Goal: Task Accomplishment & Management: Complete application form

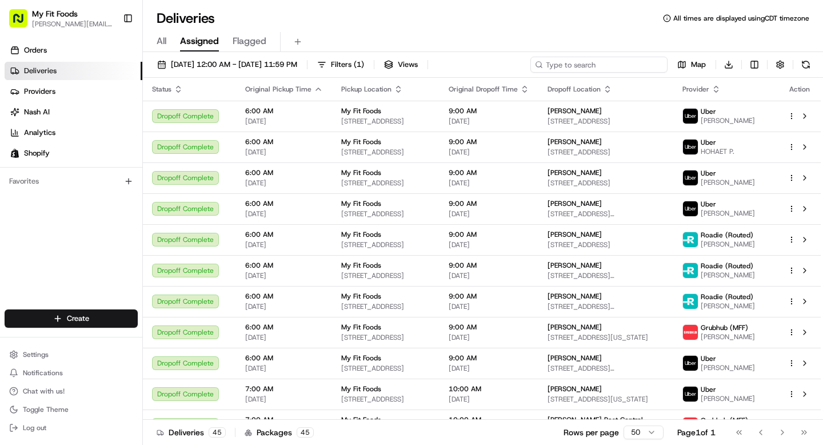
click at [614, 67] on input at bounding box center [599, 65] width 137 height 16
click at [563, 56] on div "[DATE] 12:00 AM - [DATE] 11:59 PM Filters ( 1 ) Views Map Download Status Origi…" at bounding box center [483, 249] width 680 height 395
click at [583, 62] on input at bounding box center [599, 65] width 137 height 16
paste input "874529"
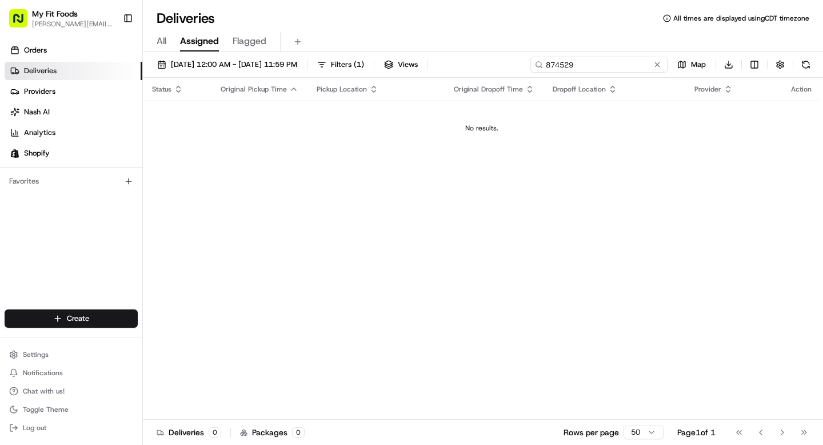
click at [583, 62] on input "874529" at bounding box center [599, 65] width 137 height 16
type input "xanthe"
click at [297, 61] on span "08/22/2025 12:00 AM - 08/22/2025 11:59 PM" at bounding box center [234, 64] width 126 height 10
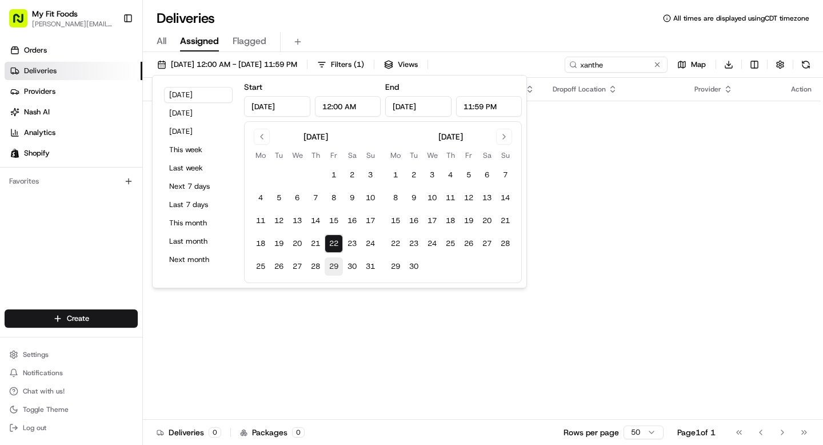
click at [336, 266] on button "29" at bounding box center [334, 266] width 18 height 18
type input "Aug 29, 2025"
click at [336, 266] on button "29" at bounding box center [334, 266] width 18 height 18
click at [479, 10] on div "Deliveries All times are displayed using CDT timezone" at bounding box center [483, 18] width 680 height 18
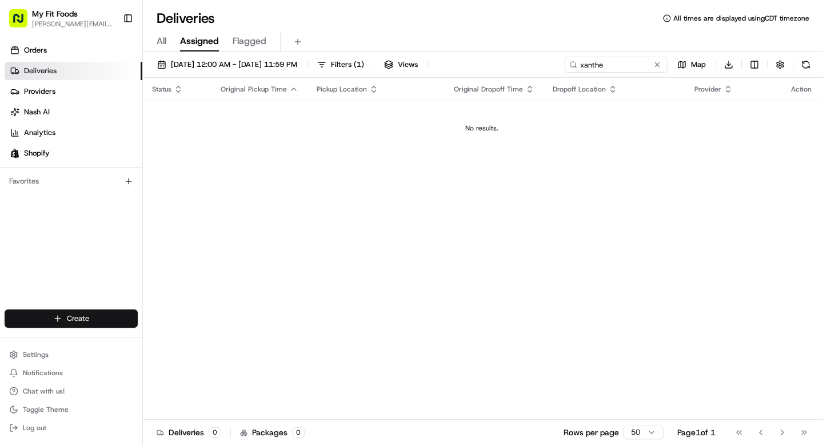
click at [65, 321] on html "My Fit Foods tyler@myfitfoods.com Toggle Sidebar Orders Deliveries Providers Na…" at bounding box center [411, 222] width 823 height 445
click at [169, 343] on link "Delivery" at bounding box center [207, 339] width 128 height 21
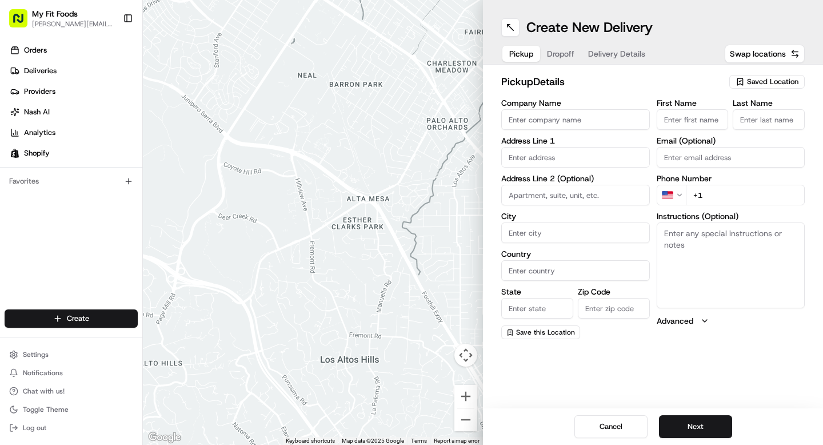
click at [755, 81] on span "Saved Location" at bounding box center [772, 82] width 51 height 10
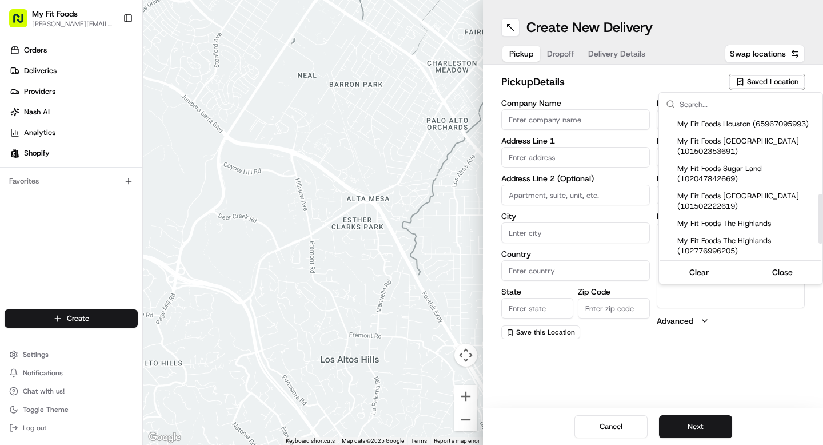
scroll to position [224, 0]
click at [730, 211] on span "My Fit Foods The Heights (101502222619)" at bounding box center [748, 200] width 141 height 21
type input "My Fit Foods The Heights"
type input "2802 N Shepherd Dr"
type input "Ste 100"
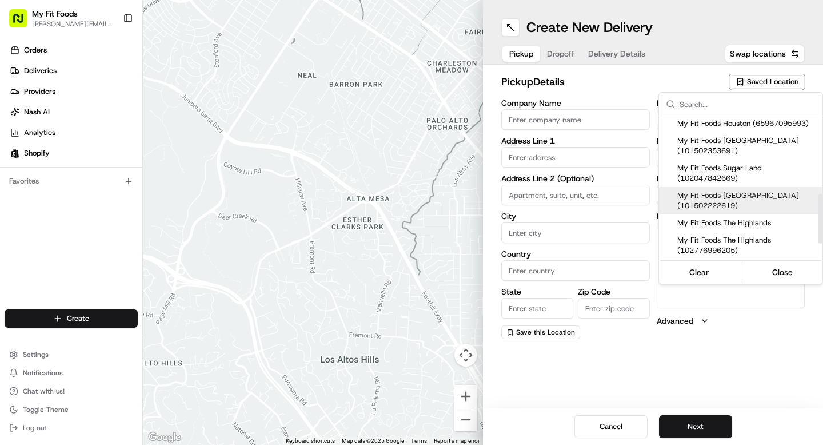
type input "[GEOGRAPHIC_DATA]"
type input "US"
type input "[GEOGRAPHIC_DATA]"
type input "77008"
type input "+1 281 720 8662"
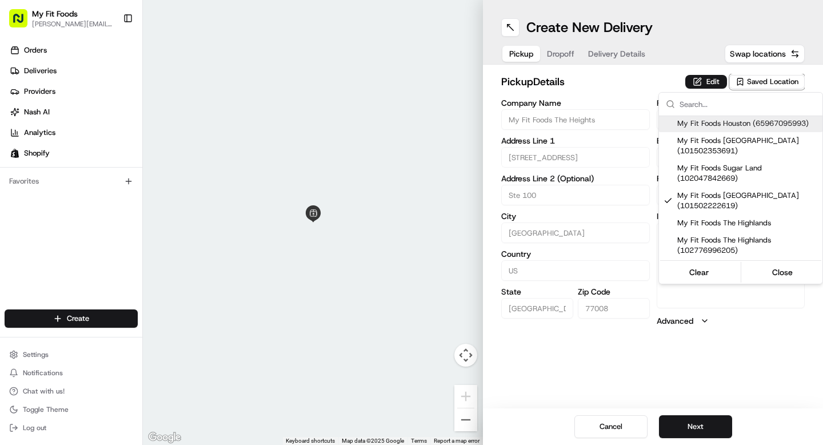
click at [571, 47] on html "My Fit Foods tyler@myfitfoods.com Toggle Sidebar Orders Deliveries Providers Na…" at bounding box center [411, 222] width 823 height 445
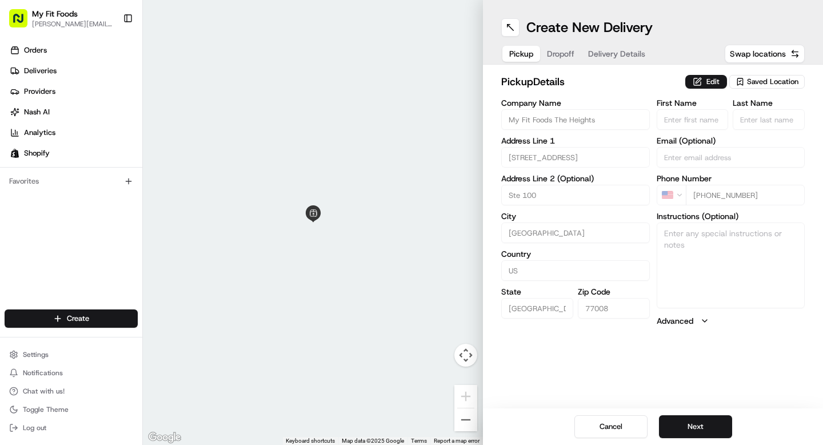
click at [564, 50] on span "Dropoff" at bounding box center [560, 53] width 27 height 11
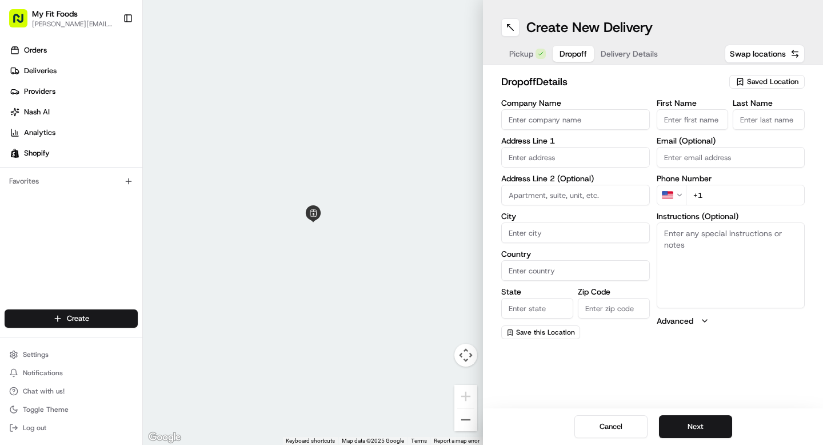
click at [705, 116] on input "First Name" at bounding box center [693, 119] width 72 height 21
type input "Z"
type input "Xanthe"
click at [783, 114] on input "Last Name" at bounding box center [769, 119] width 72 height 21
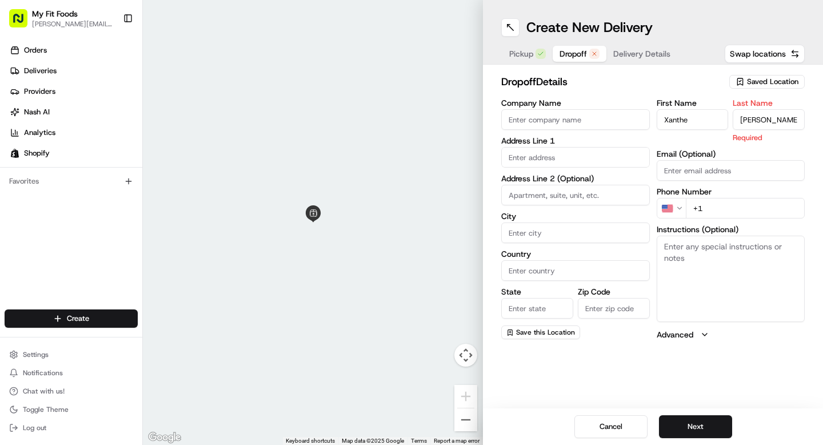
type input "Garcia"
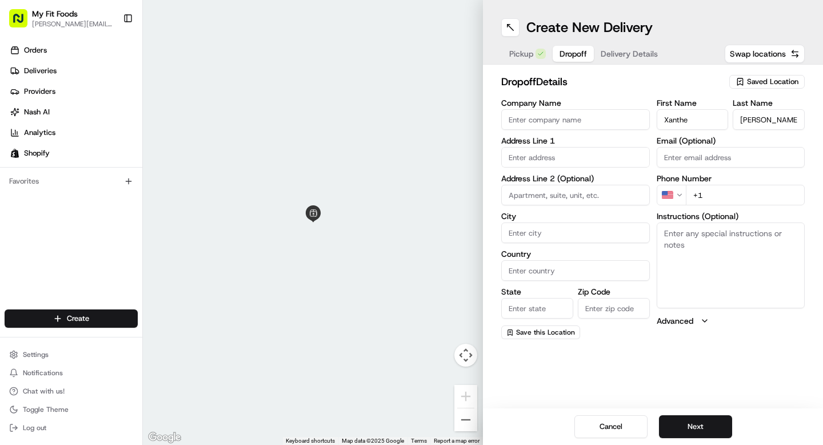
click at [717, 95] on div "dropoff Details Saved Location Company Name Address Line 1 Address Line 2 (Opti…" at bounding box center [654, 206] width 304 height 265
click at [734, 200] on input "+1" at bounding box center [746, 195] width 120 height 21
paste input "1 312"
click at [722, 194] on input "+1 1 312" at bounding box center [746, 195] width 120 height 21
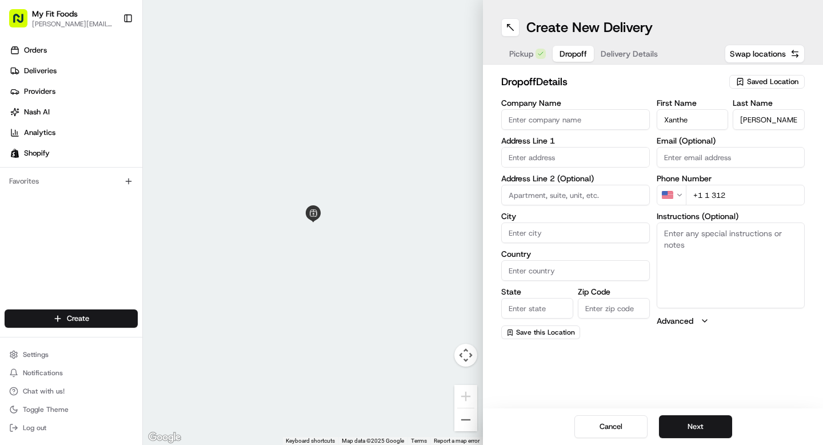
click at [722, 194] on input "+1 1 312" at bounding box center [746, 195] width 120 height 21
type input "+1"
click at [571, 198] on input at bounding box center [576, 195] width 149 height 21
click at [558, 162] on input "text" at bounding box center [576, 157] width 149 height 21
paste input "1312 Nashua Street"
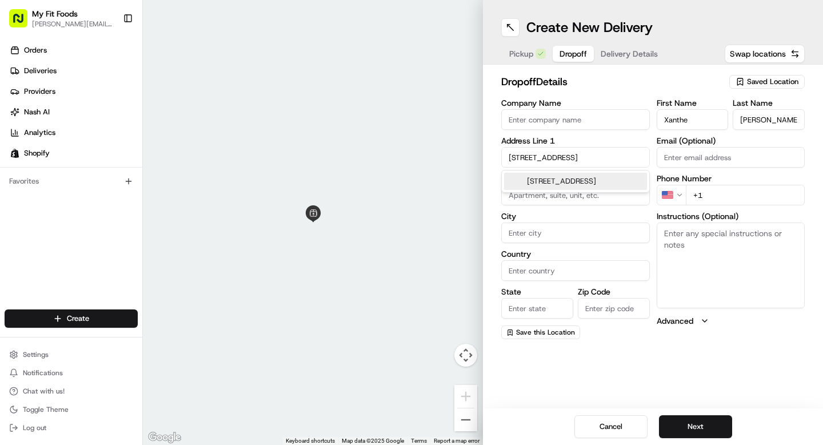
click at [556, 190] on div "1312 Nashua Street, Houston, TX" at bounding box center [576, 181] width 148 height 22
click at [556, 186] on div "1312 Nashua Street, Houston, TX" at bounding box center [575, 181] width 143 height 17
type input "1312 Nashua St, Houston, TX 77008, USA"
type input "[GEOGRAPHIC_DATA]"
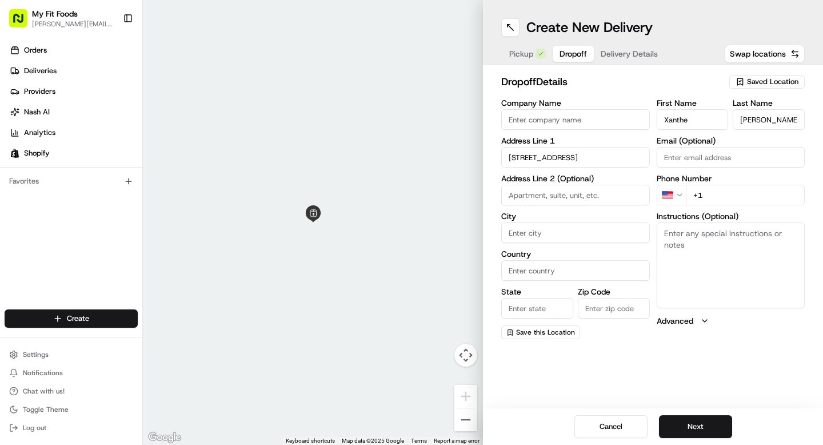
type input "United States"
type input "[GEOGRAPHIC_DATA]"
type input "77008"
type input "1312 Nashua Street"
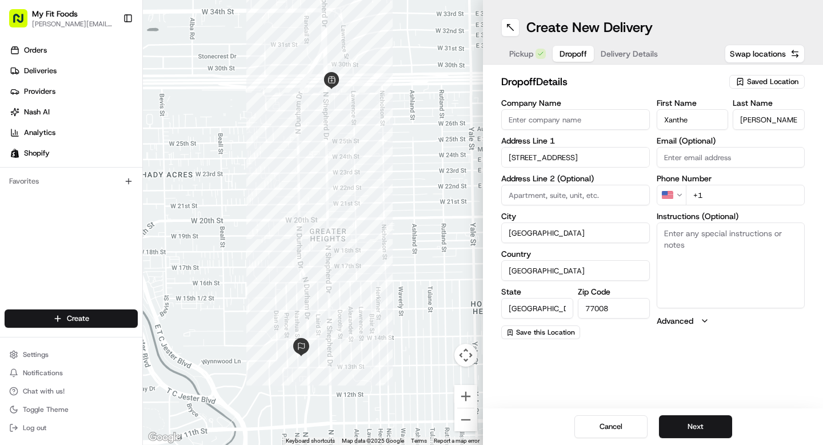
click at [622, 51] on span "Delivery Details" at bounding box center [629, 53] width 57 height 11
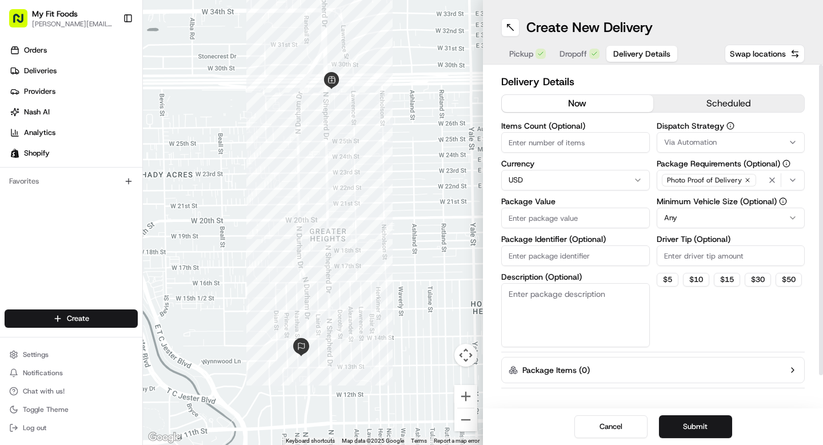
click at [553, 139] on input "Items Count (Optional)" at bounding box center [576, 142] width 149 height 21
type input "9"
click at [521, 222] on input "Package Value" at bounding box center [576, 218] width 149 height 21
type input "80"
click at [547, 305] on textarea "Description (Optional)" at bounding box center [576, 315] width 149 height 64
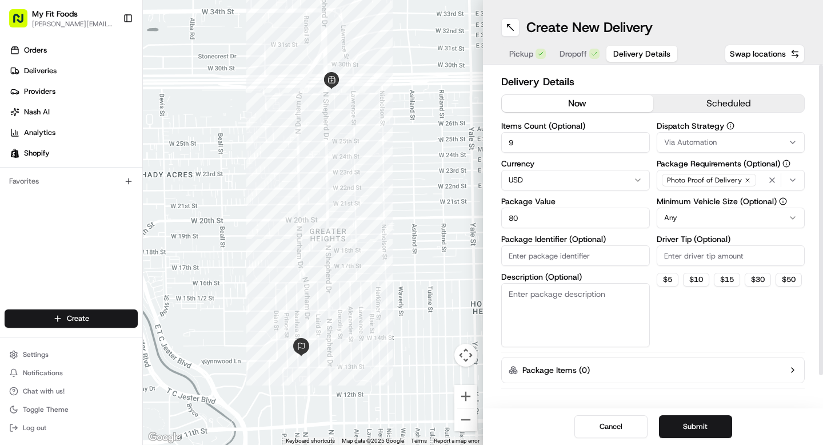
paste textarea "875904"
type textarea "875904"
click at [674, 424] on button "Submit" at bounding box center [695, 426] width 73 height 23
click at [694, 426] on button "Submit" at bounding box center [695, 426] width 73 height 23
click at [576, 49] on span "Dropoff" at bounding box center [573, 53] width 27 height 11
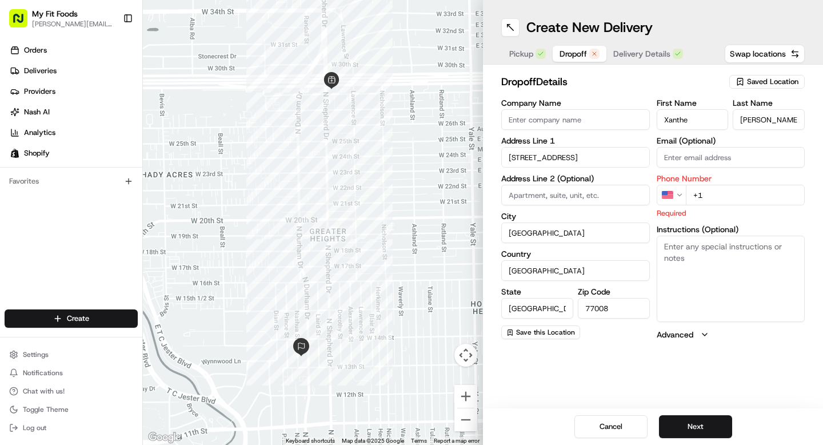
click at [713, 193] on input "+1" at bounding box center [746, 195] width 120 height 21
paste input "713 371 6017"
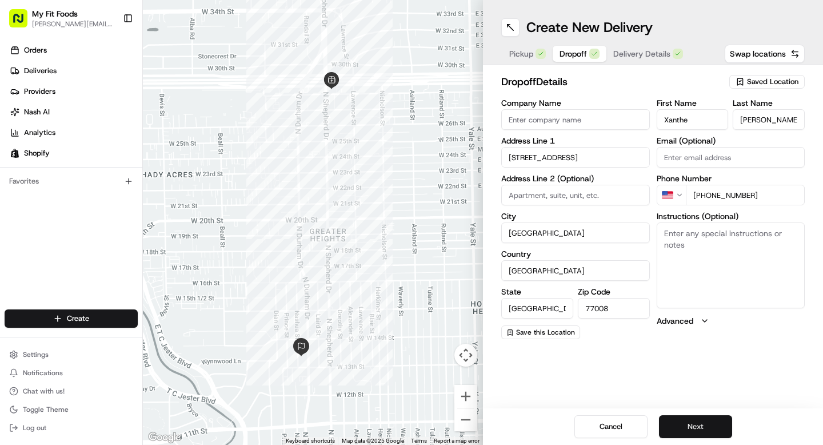
type input "+1 713 371 6017"
click at [705, 424] on button "Next" at bounding box center [695, 426] width 73 height 23
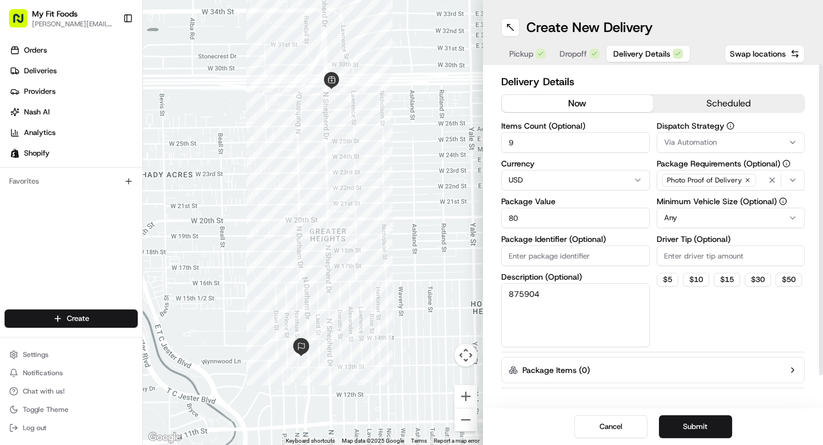
click at [682, 249] on input "Driver Tip (Optional)" at bounding box center [731, 255] width 149 height 21
type input "3.5"
click at [698, 425] on button "Submit" at bounding box center [695, 426] width 73 height 23
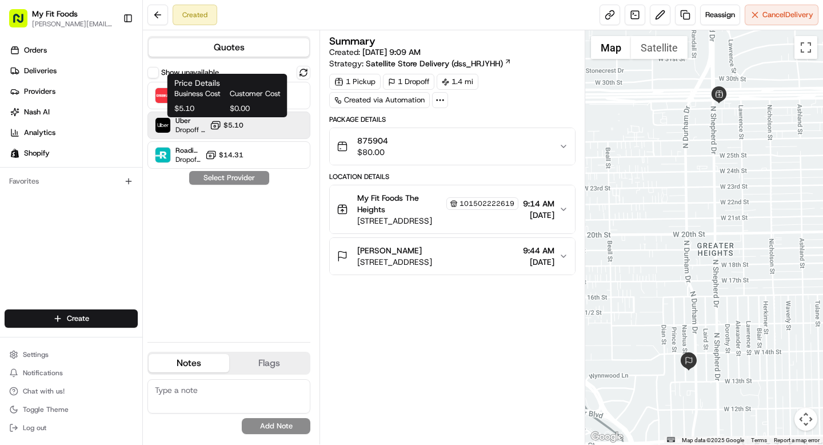
click at [234, 125] on span "$5.10" at bounding box center [234, 125] width 20 height 9
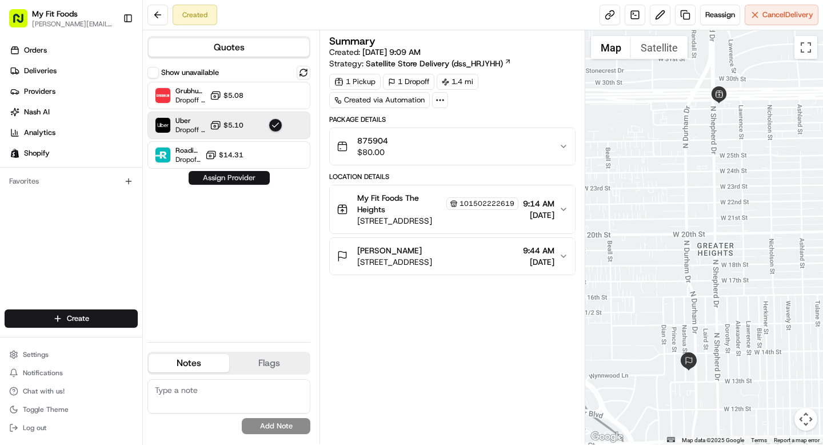
click at [232, 177] on button "Assign Provider" at bounding box center [229, 178] width 81 height 14
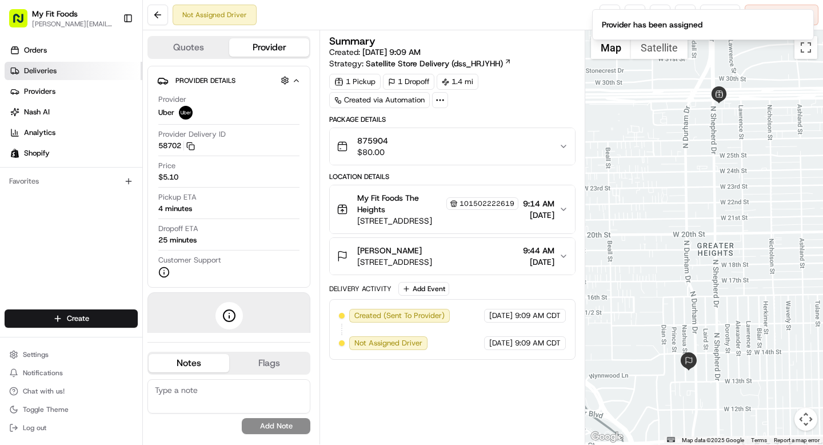
click at [54, 66] on span "Deliveries" at bounding box center [40, 71] width 33 height 10
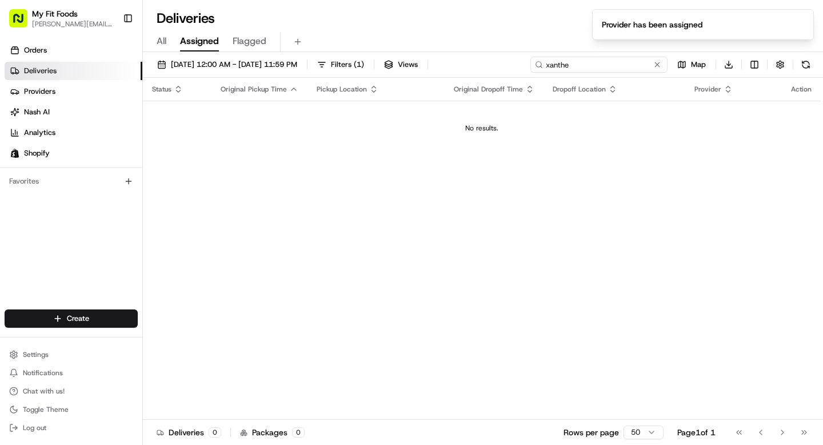
click at [618, 69] on input "xanthe" at bounding box center [599, 65] width 137 height 16
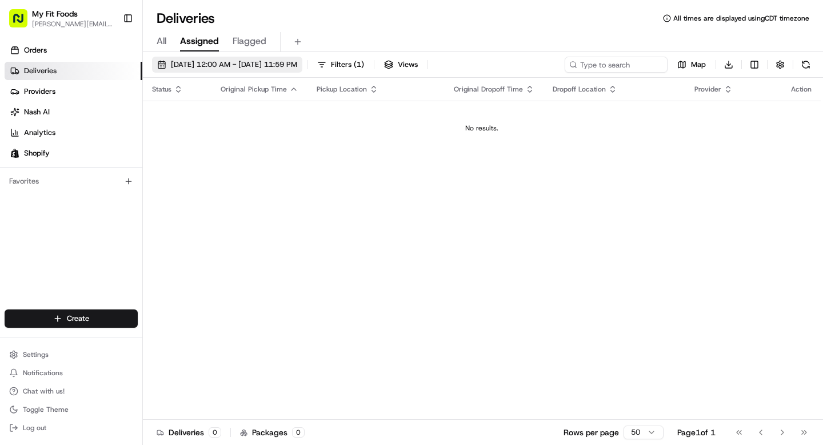
click at [279, 70] on button "08/29/2025 12:00 AM - 08/29/2025 11:59 PM" at bounding box center [227, 65] width 150 height 16
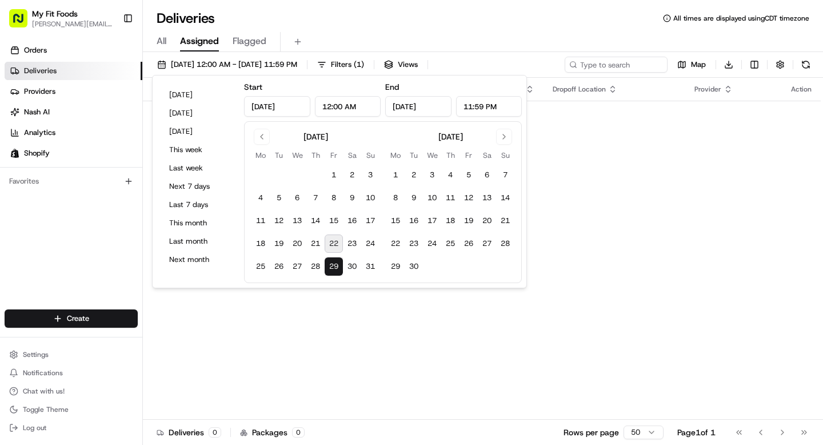
click at [587, 122] on td "No results." at bounding box center [482, 128] width 678 height 55
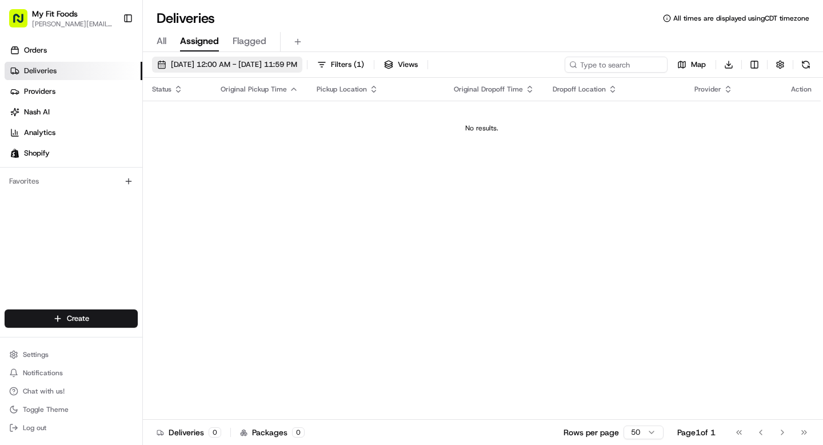
click at [244, 64] on span "08/29/2025 12:00 AM - 08/29/2025 11:59 PM" at bounding box center [234, 64] width 126 height 10
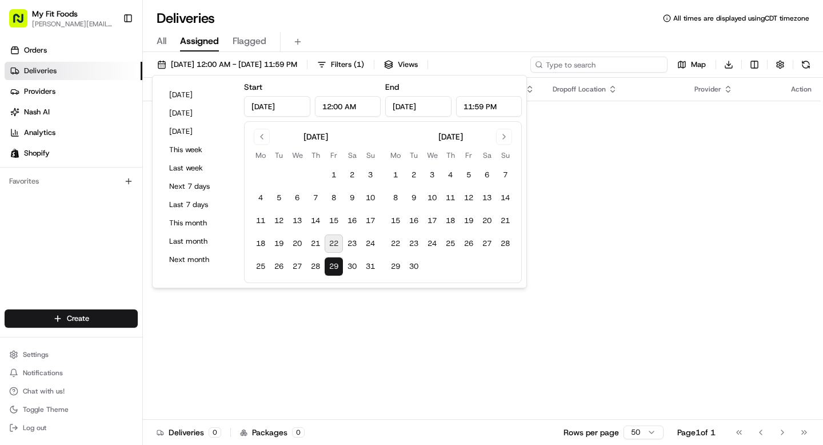
click at [615, 61] on input at bounding box center [599, 65] width 137 height 16
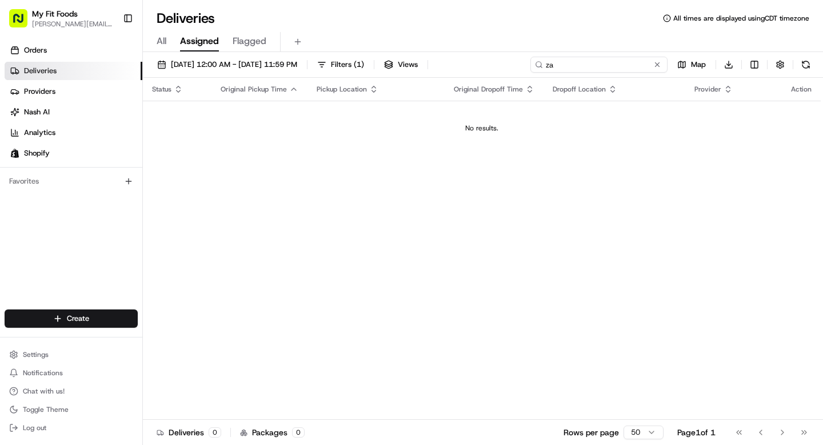
type input "z"
click at [295, 59] on span "08/29/2025 12:00 AM - 08/29/2025 11:59 PM" at bounding box center [234, 64] width 126 height 10
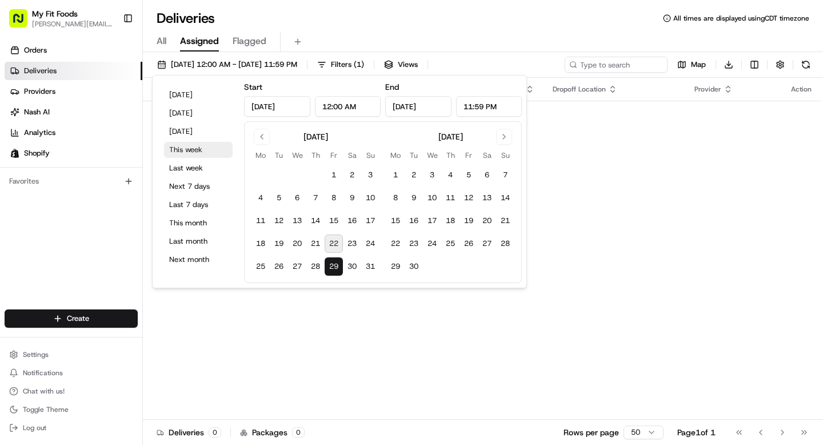
click at [187, 147] on button "This week" at bounding box center [198, 150] width 69 height 16
type input "Aug 18, 2025"
type input "Aug 24, 2025"
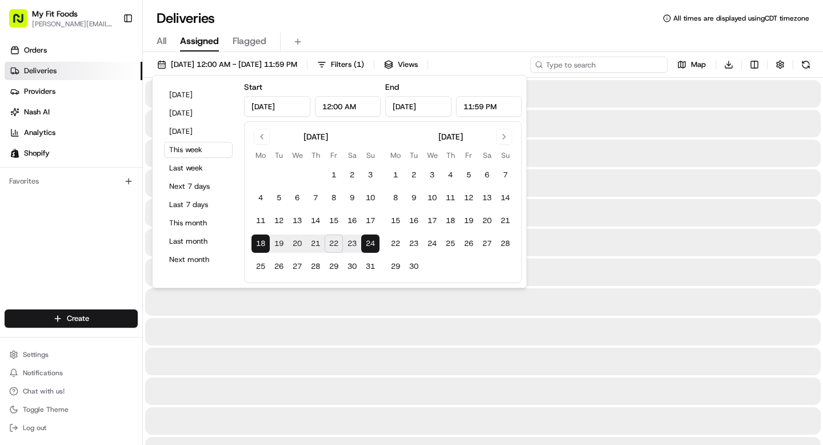
click at [638, 70] on input at bounding box center [599, 65] width 137 height 16
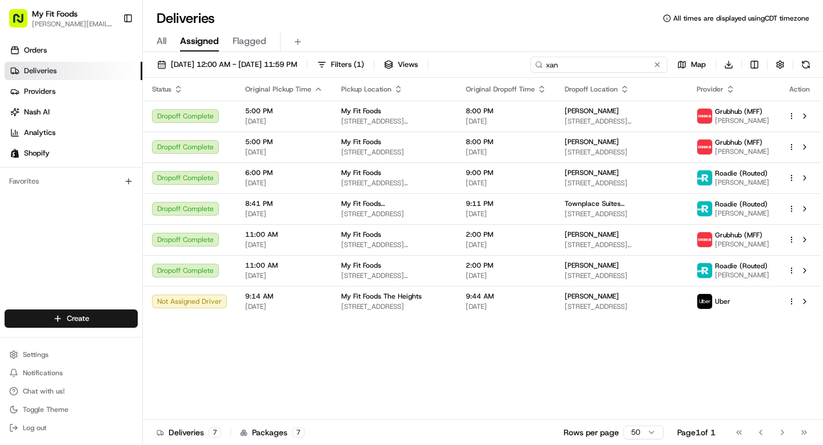
click at [638, 70] on input "xan" at bounding box center [599, 65] width 137 height 16
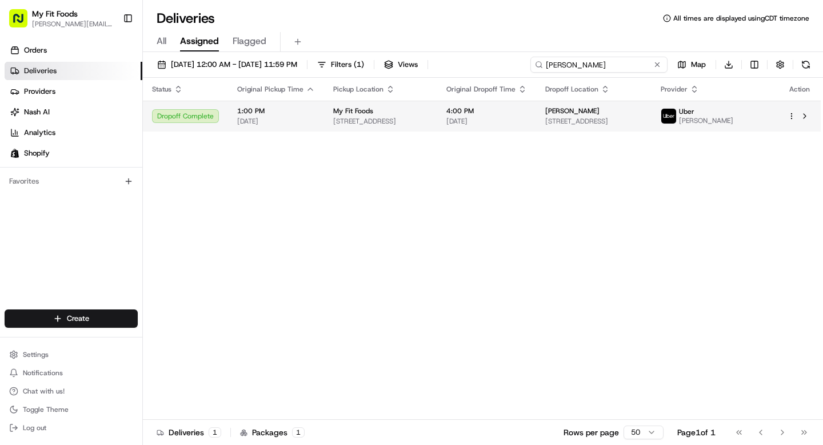
type input "barrett"
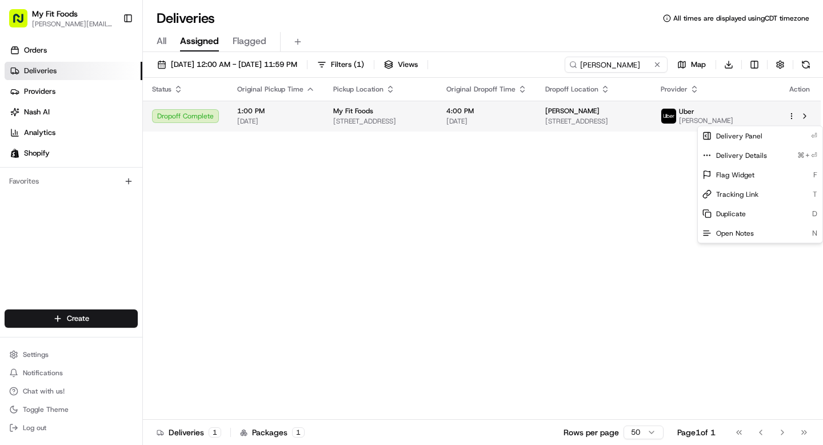
click at [792, 118] on html "My Fit Foods tyler@myfitfoods.com Toggle Sidebar Orders Deliveries Providers Na…" at bounding box center [411, 222] width 823 height 445
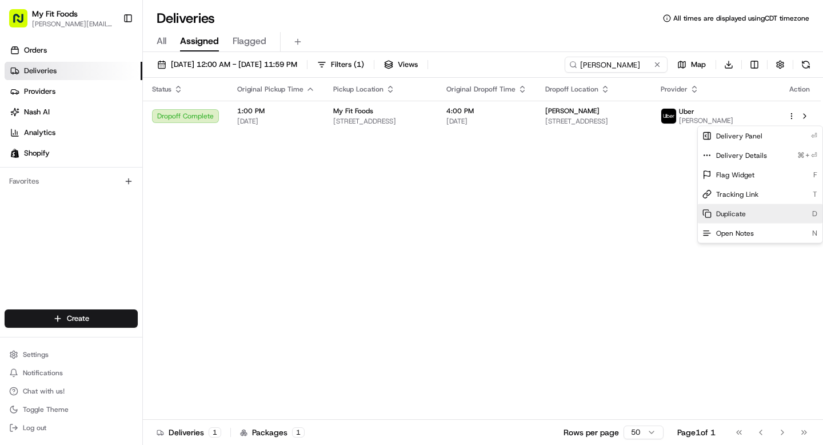
click at [744, 210] on span "Duplicate" at bounding box center [732, 213] width 30 height 9
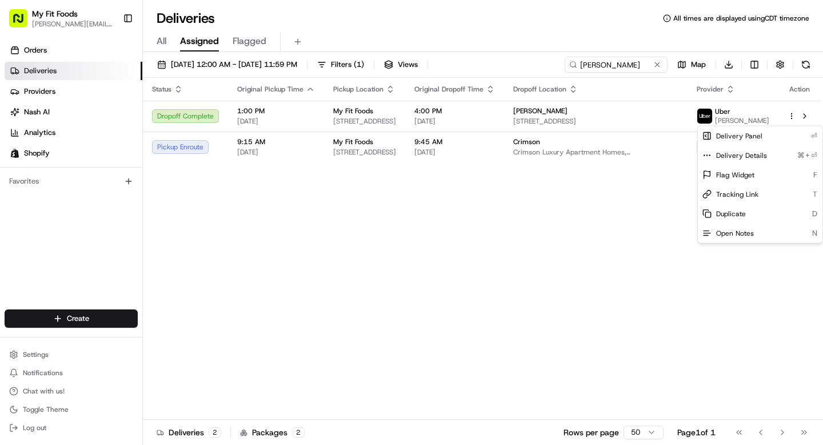
click at [525, 282] on html "My Fit Foods tyler@myfitfoods.com Toggle Sidebar Orders Deliveries Providers Na…" at bounding box center [411, 222] width 823 height 445
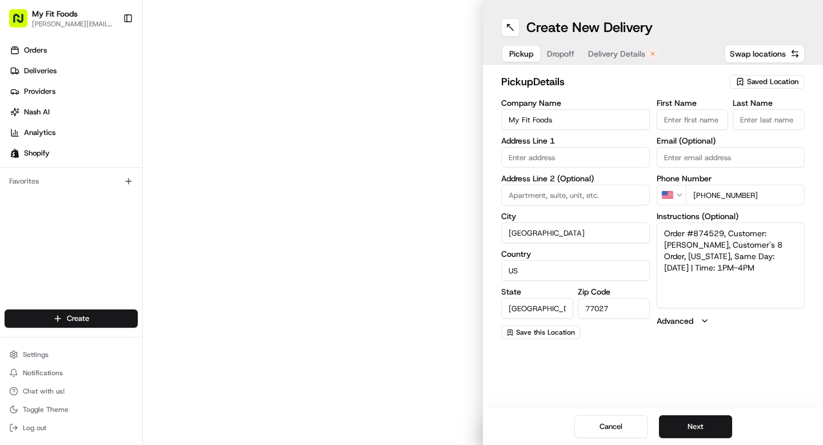
type input "[STREET_ADDRESS]"
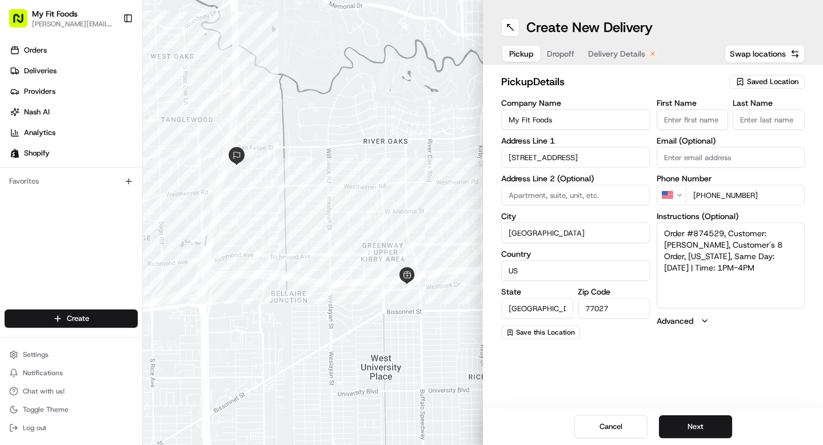
click at [562, 61] on button "Dropoff" at bounding box center [560, 54] width 41 height 16
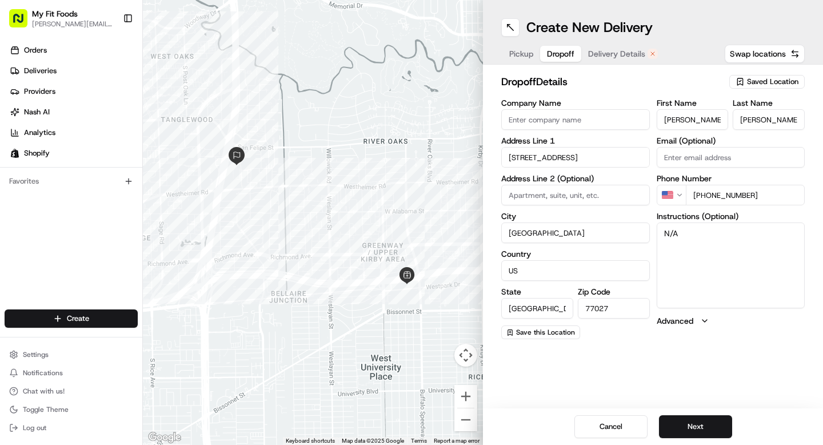
click at [537, 197] on input at bounding box center [576, 195] width 149 height 21
type input "#609"
click at [546, 120] on input "Company Name" at bounding box center [576, 119] width 149 height 21
type input "Crimson"
click at [693, 241] on textarea "N/A" at bounding box center [731, 265] width 149 height 86
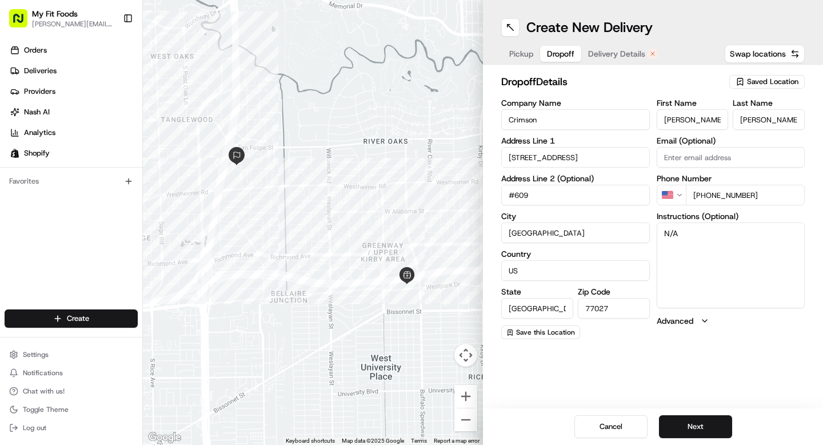
click at [693, 241] on textarea "N/A" at bounding box center [731, 265] width 149 height 86
click at [693, 240] on textarea "N/A" at bounding box center [731, 265] width 149 height 86
type textarea "N"
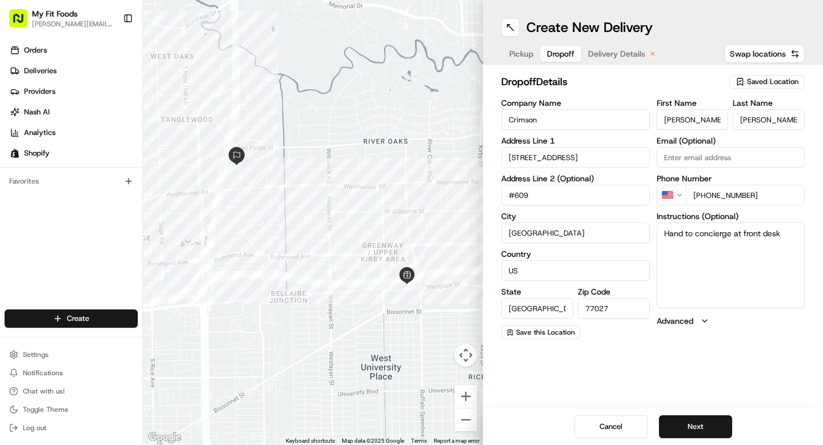
type textarea "Hand to concierge at front desk"
click at [620, 41] on div "Create New Delivery Pickup Dropoff Delivery Details Swap locations" at bounding box center [653, 32] width 340 height 65
click at [616, 55] on span "Delivery Details" at bounding box center [616, 53] width 57 height 11
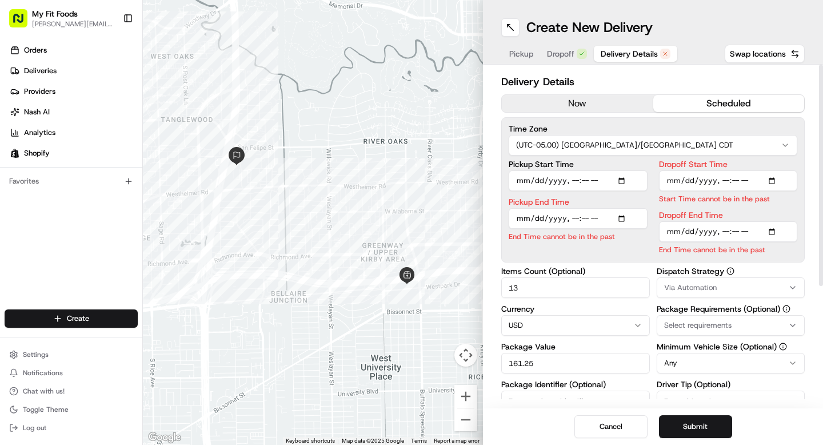
click at [562, 103] on button "now" at bounding box center [578, 103] width 152 height 17
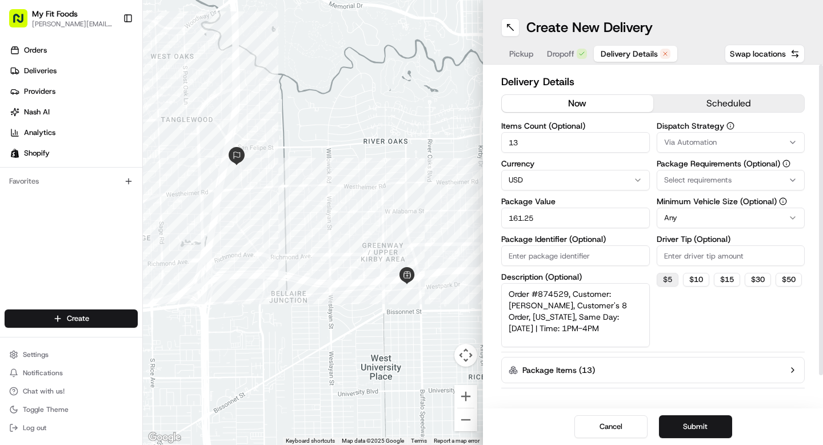
click at [666, 278] on button "$ 5" at bounding box center [668, 280] width 22 height 14
type input "5"
click at [701, 423] on button "Submit" at bounding box center [695, 426] width 73 height 23
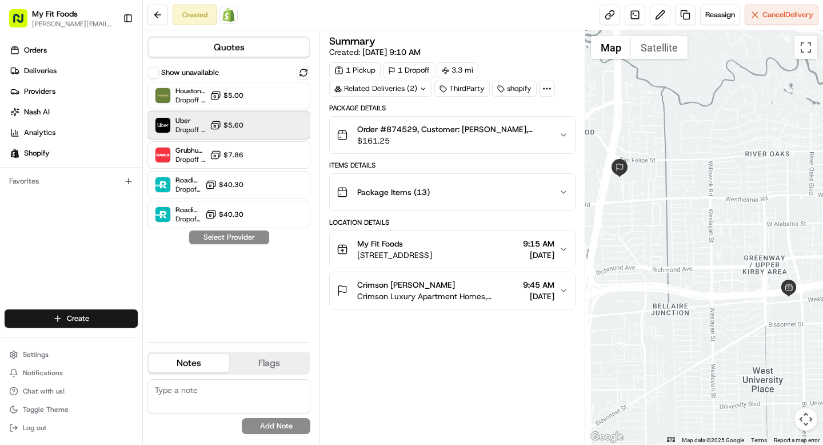
click at [290, 133] on div "Uber Dropoff ETA 32 minutes $5.60" at bounding box center [229, 125] width 163 height 27
click at [242, 239] on button "Assign Provider" at bounding box center [229, 237] width 81 height 14
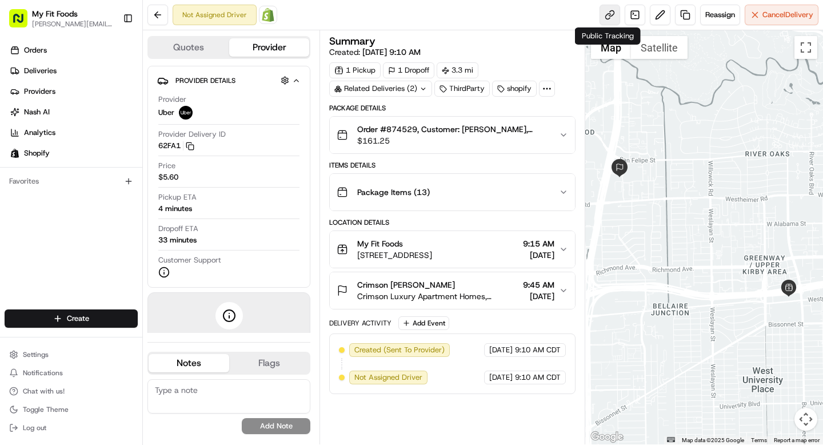
click at [616, 12] on link at bounding box center [610, 15] width 21 height 21
